Goal: Information Seeking & Learning: Learn about a topic

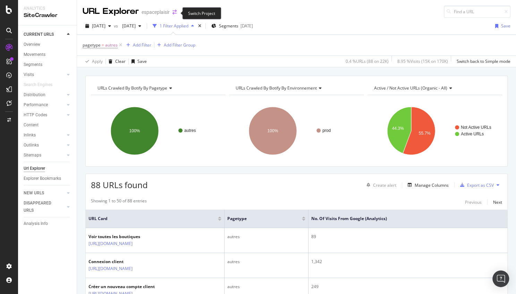
click at [174, 14] on icon "arrow-right-arrow-left" at bounding box center [174, 12] width 4 height 5
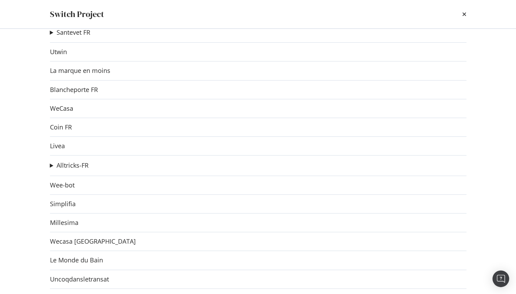
scroll to position [116, 0]
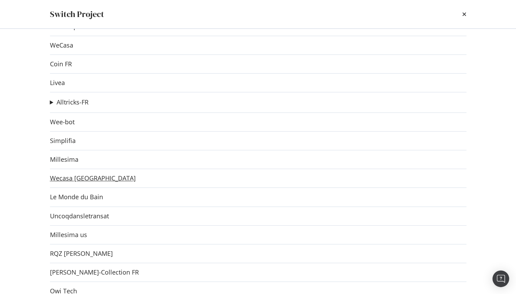
click at [68, 181] on link "Wecasa [GEOGRAPHIC_DATA]" at bounding box center [93, 177] width 86 height 7
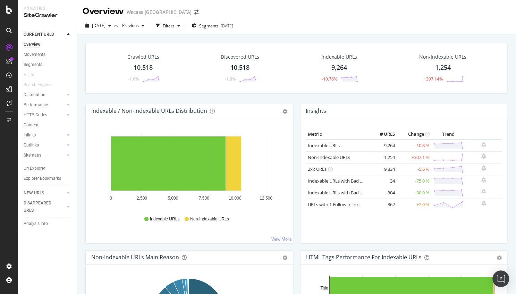
click at [393, 95] on div "Crawled URLs 10,518 -1.6% Discovered URLs 10,518 -1.6% Indexable URLs 9,264 -10…" at bounding box center [296, 73] width 429 height 61
click at [111, 26] on icon "button" at bounding box center [109, 26] width 3 height 4
click at [285, 28] on div "[DATE] vs Previous Filters Segments [DATE]" at bounding box center [296, 27] width 439 height 14
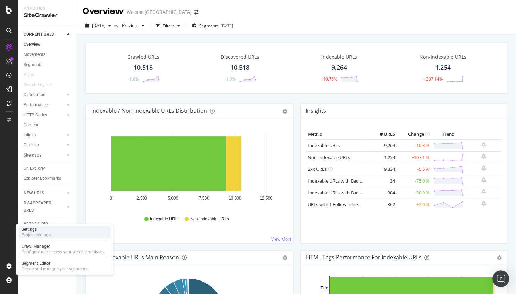
click at [59, 233] on div "Settings Project settings" at bounding box center [65, 232] width 92 height 12
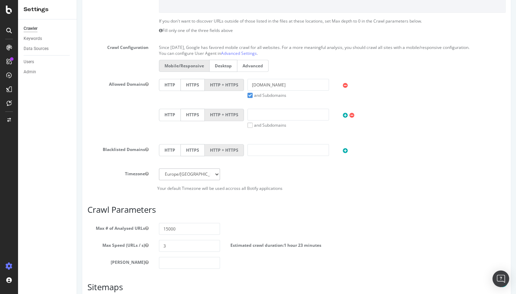
scroll to position [258, 0]
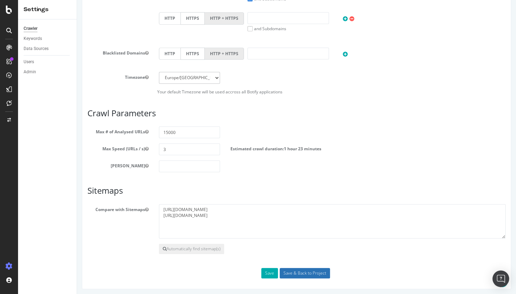
click at [309, 268] on input "Save & Back to Project" at bounding box center [305, 273] width 50 height 10
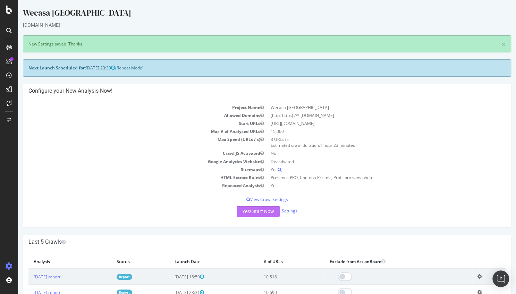
click at [257, 211] on button "Yes! Start Now" at bounding box center [258, 211] width 43 height 11
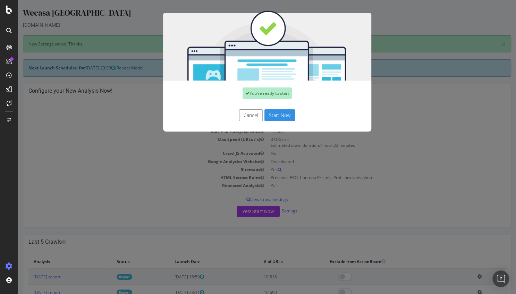
click at [279, 116] on button "Start Now" at bounding box center [279, 115] width 31 height 12
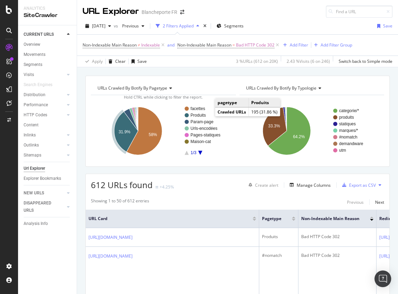
click at [201, 114] on text "Produits" at bounding box center [197, 115] width 15 height 5
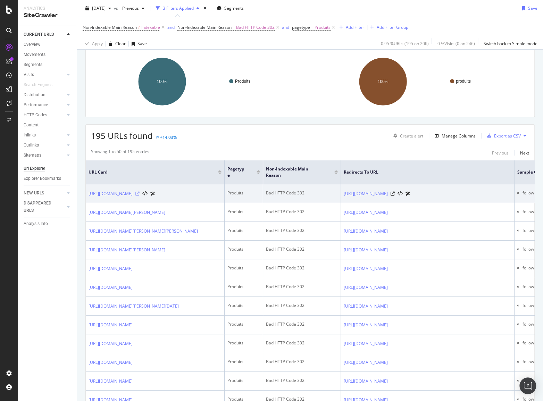
scroll to position [63, 0]
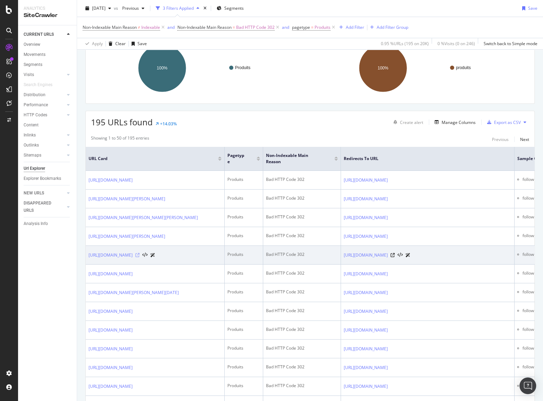
click at [139, 257] on icon at bounding box center [137, 255] width 4 height 4
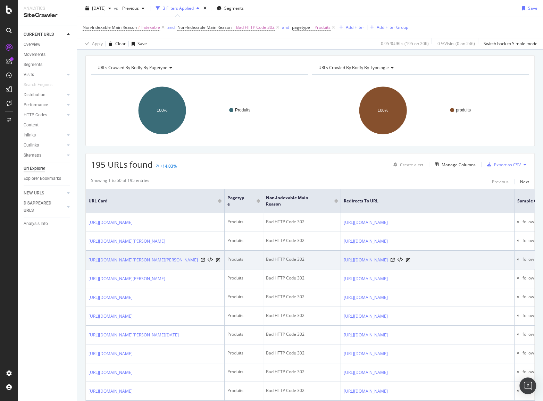
scroll to position [0, 0]
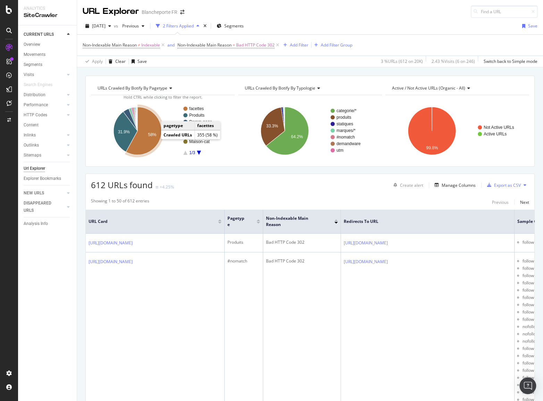
click at [147, 139] on icon "A chart." at bounding box center [143, 131] width 35 height 48
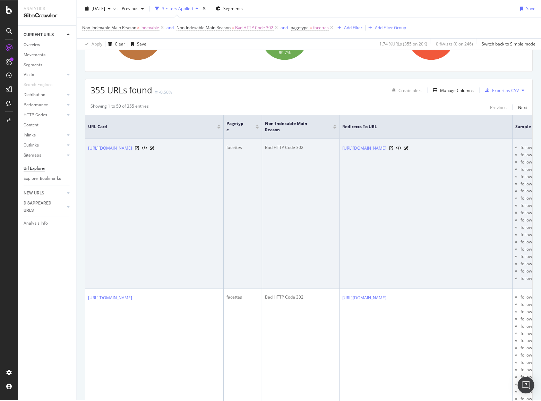
scroll to position [94, 0]
drag, startPoint x: 87, startPoint y: 145, endPoint x: 187, endPoint y: 156, distance: 99.8
click at [187, 167] on td "https://www.blancheporte.fr/fr_FR/c/femme/univers-femme/toute-la-mode-femme/sho…" at bounding box center [155, 214] width 139 height 150
drag, startPoint x: 86, startPoint y: 146, endPoint x: 181, endPoint y: 152, distance: 94.9
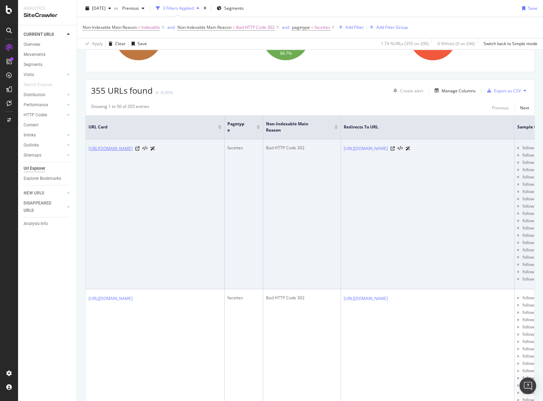
click at [181, 152] on td "https://www.blancheporte.fr/fr_FR/c/femme/univers-femme/toute-la-mode-femme/sho…" at bounding box center [155, 214] width 139 height 150
copy link "https://www.blancheporte.fr/fr_FR/c/femme/univers-femme/toute-la-mode-femme/sho…"
drag, startPoint x: 340, startPoint y: 147, endPoint x: 472, endPoint y: 148, distance: 131.8
click at [398, 148] on tr "https://www.blancheporte.fr/fr_FR/c/femme/univers-femme/toute-la-mode-femme/sho…" at bounding box center [378, 214] width 584 height 150
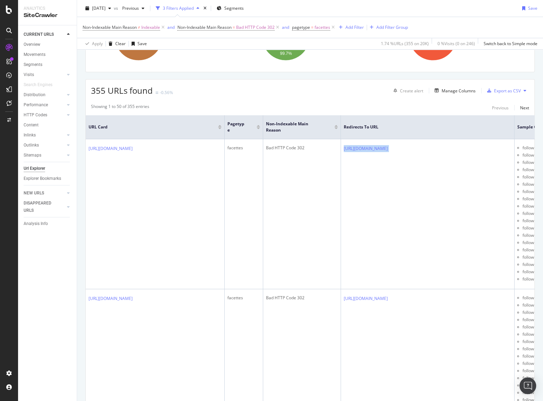
copy tr "https://www.blancheporte.fr/fr_FR/p/short-uni/552362-00.html"
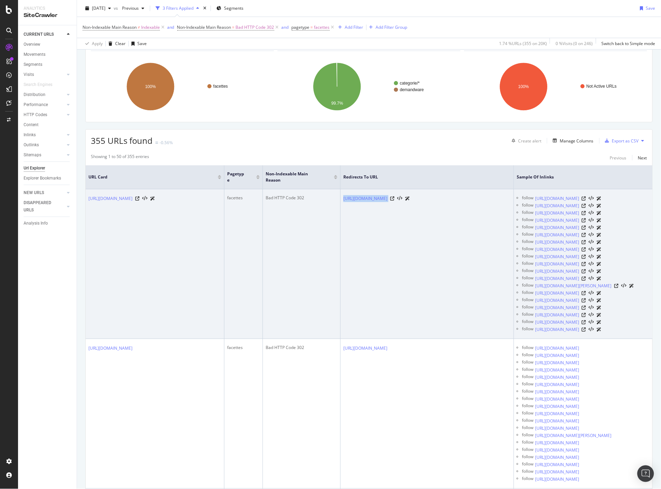
scroll to position [0, 0]
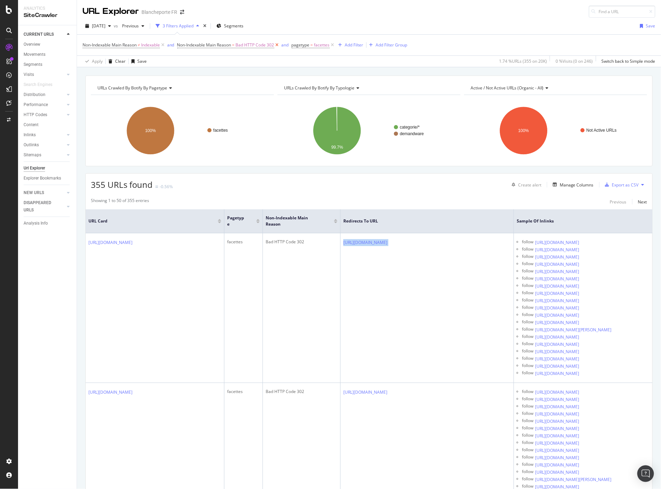
click at [278, 44] on icon at bounding box center [277, 45] width 6 height 7
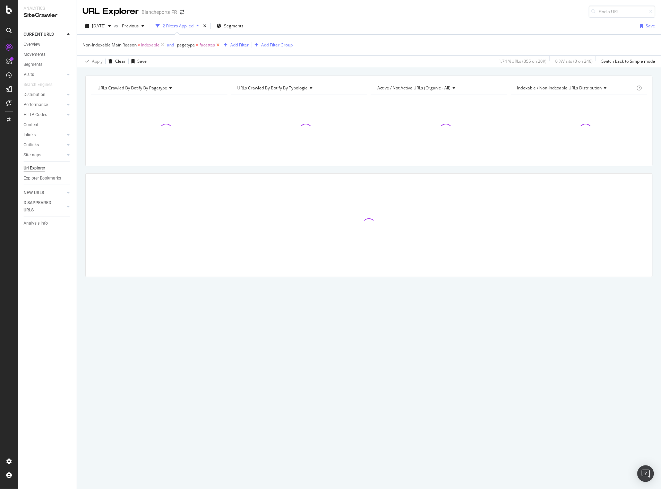
click at [219, 44] on icon at bounding box center [218, 45] width 6 height 7
click at [183, 44] on div "Add Filter" at bounding box center [184, 45] width 18 height 6
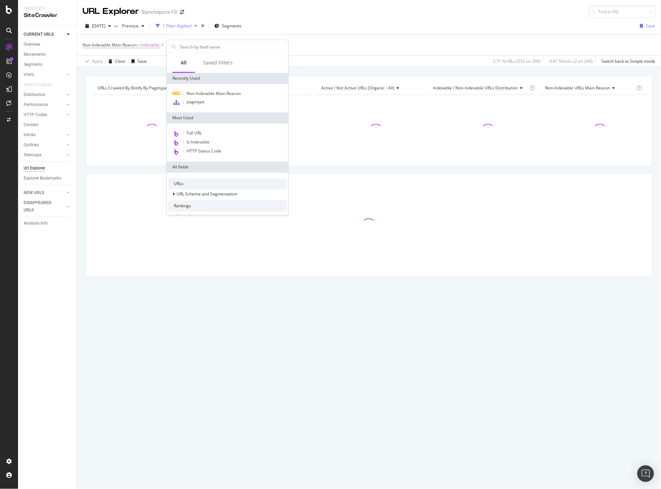
click at [130, 54] on div "Non-Indexable Main Reason ≠ Indexable Add Filter Add Filter Group" at bounding box center [369, 45] width 573 height 21
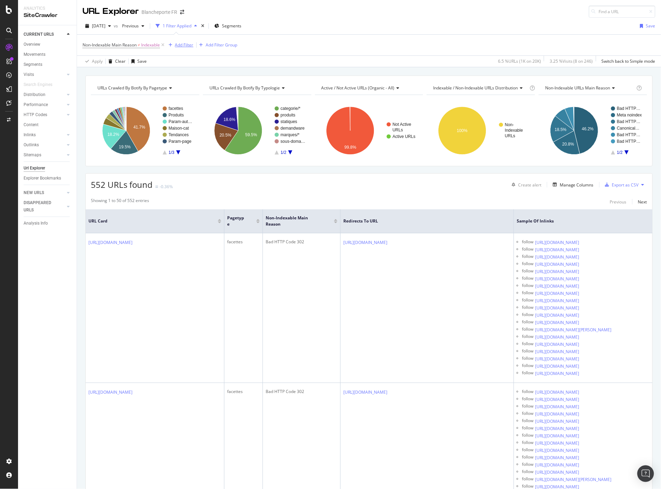
click at [182, 46] on div "Add Filter" at bounding box center [184, 45] width 18 height 6
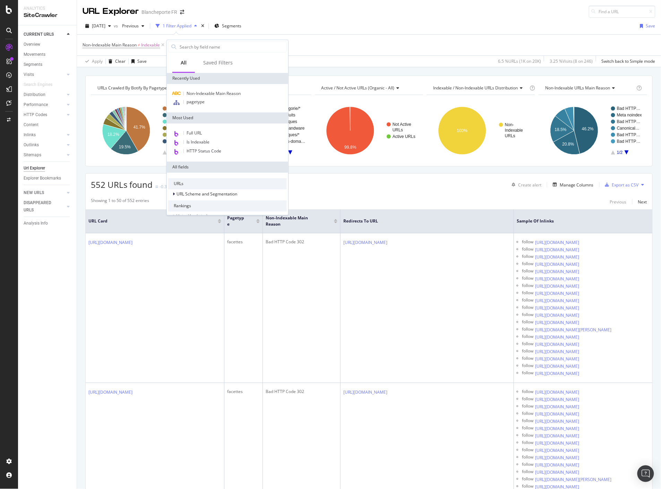
click at [213, 46] on input "text" at bounding box center [233, 47] width 108 height 10
click at [334, 53] on div "Non-Indexable Main Reason ≠ Indexable Add Filter Add Filter Group" at bounding box center [369, 45] width 573 height 21
click at [325, 60] on div "Apply Clear Save 6.5 % URLs ( 1K on 20K ) 3.25 % Visits ( 8 on 246 ) Switch bac…" at bounding box center [369, 61] width 584 height 11
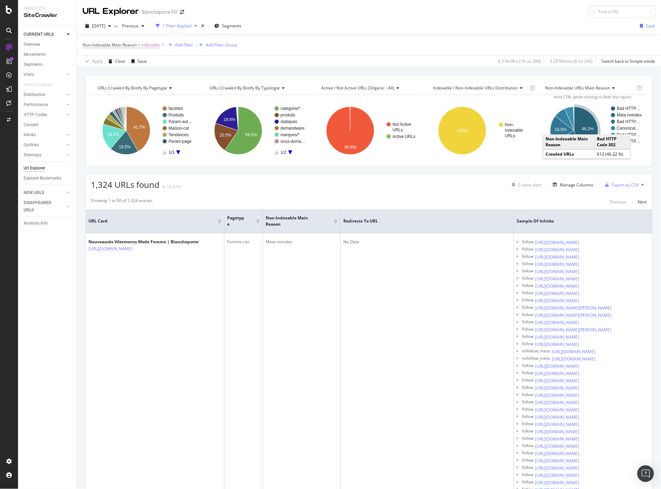
click at [398, 133] on icon "A chart." at bounding box center [586, 130] width 24 height 47
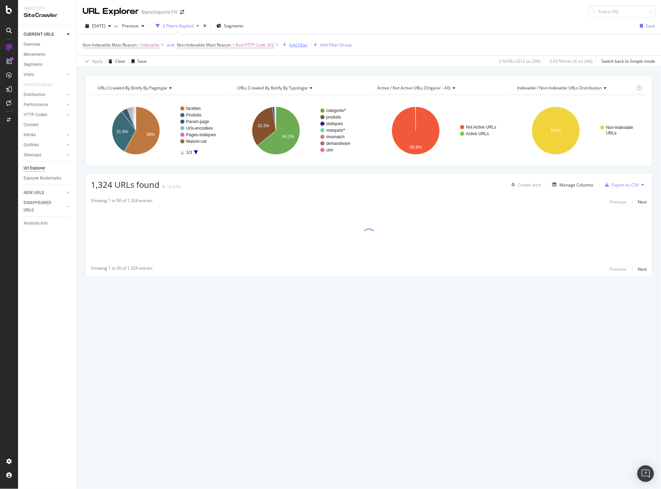
click at [296, 45] on div "Add Filter" at bounding box center [299, 45] width 18 height 6
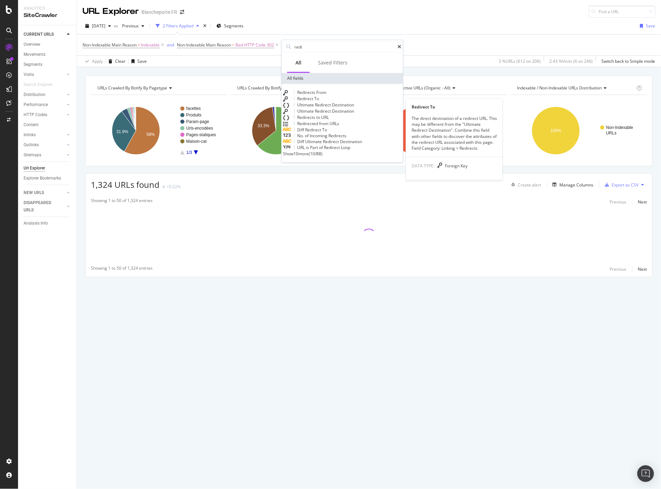
click at [332, 100] on div "Redirect To" at bounding box center [342, 99] width 119 height 6
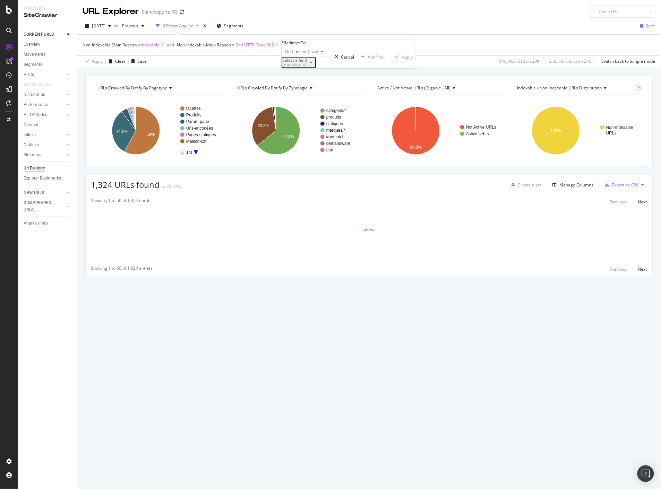
click at [307, 67] on div "(mandatory)" at bounding box center [294, 65] width 25 height 4
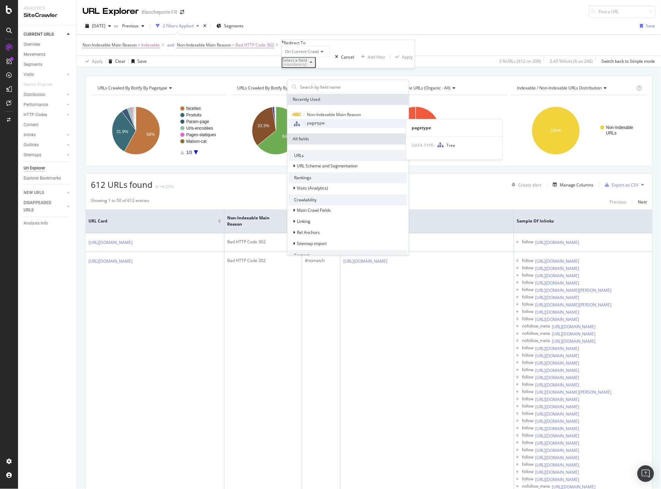
click at [312, 125] on span "pagetype" at bounding box center [316, 123] width 18 height 6
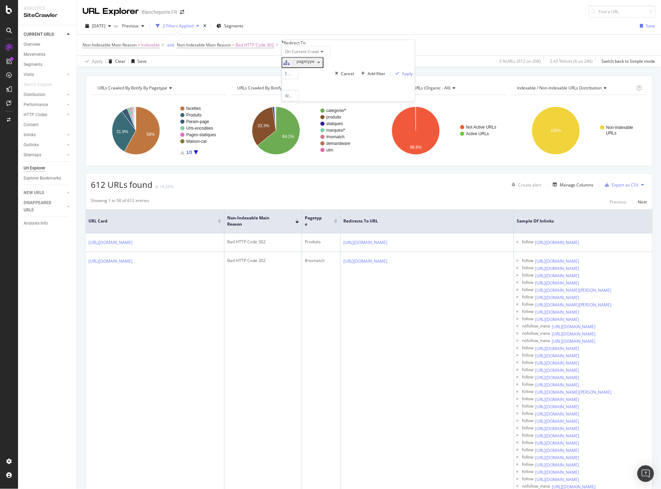
click at [301, 76] on icon at bounding box center [298, 74] width 5 height 4
click at [299, 79] on div "Equal" at bounding box center [290, 73] width 17 height 11
click at [299, 91] on div at bounding box center [290, 84] width 17 height 11
click at [312, 241] on span "homepageFR" at bounding box center [299, 244] width 25 height 6
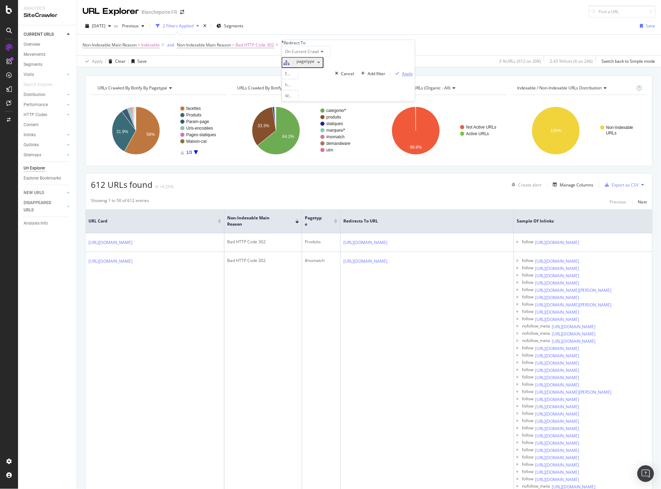
click at [398, 77] on div "Apply" at bounding box center [407, 74] width 11 height 6
